Goal: Find specific page/section: Find specific page/section

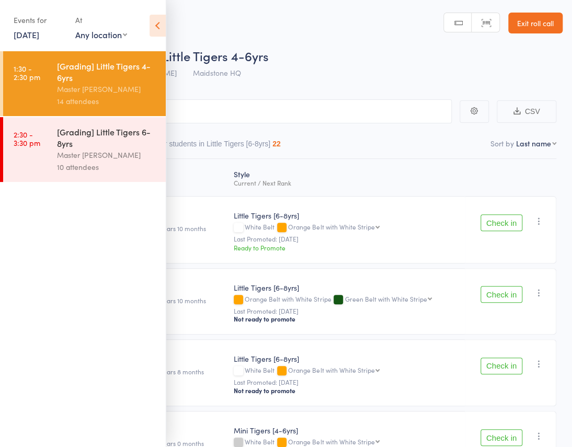
click at [154, 24] on icon at bounding box center [157, 26] width 16 height 22
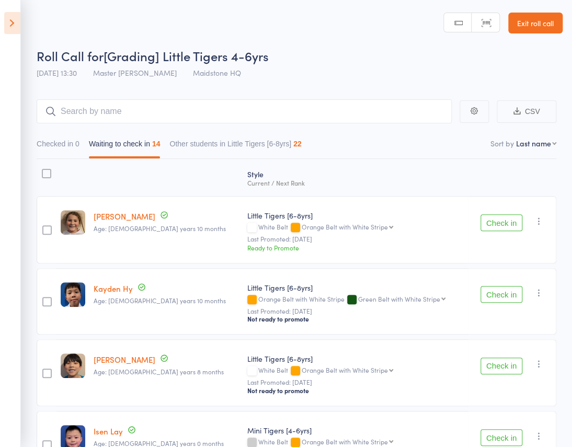
click at [109, 211] on link "Amirah Birtchnell" at bounding box center [125, 216] width 62 height 11
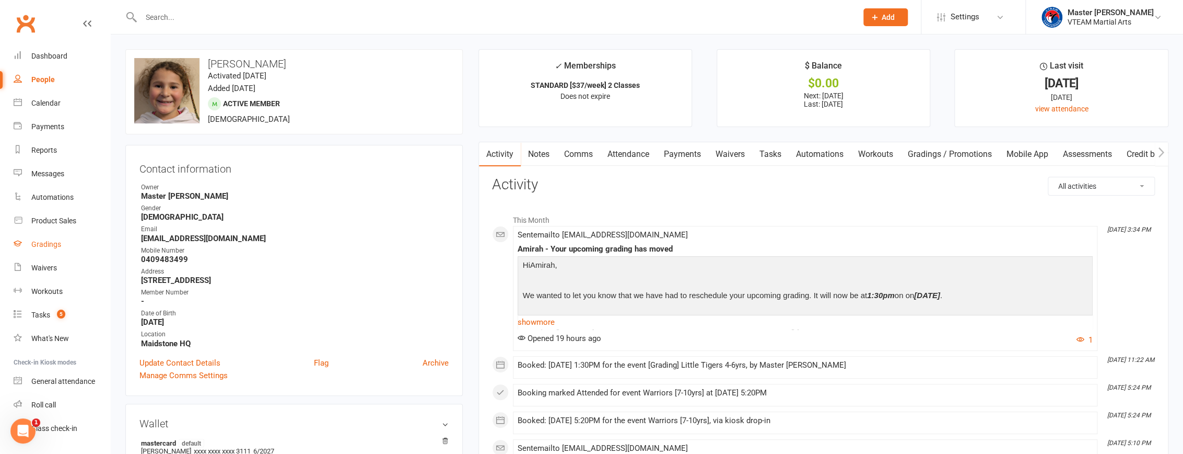
click at [42, 240] on div "Gradings" at bounding box center [46, 244] width 30 height 8
